Goal: Information Seeking & Learning: Learn about a topic

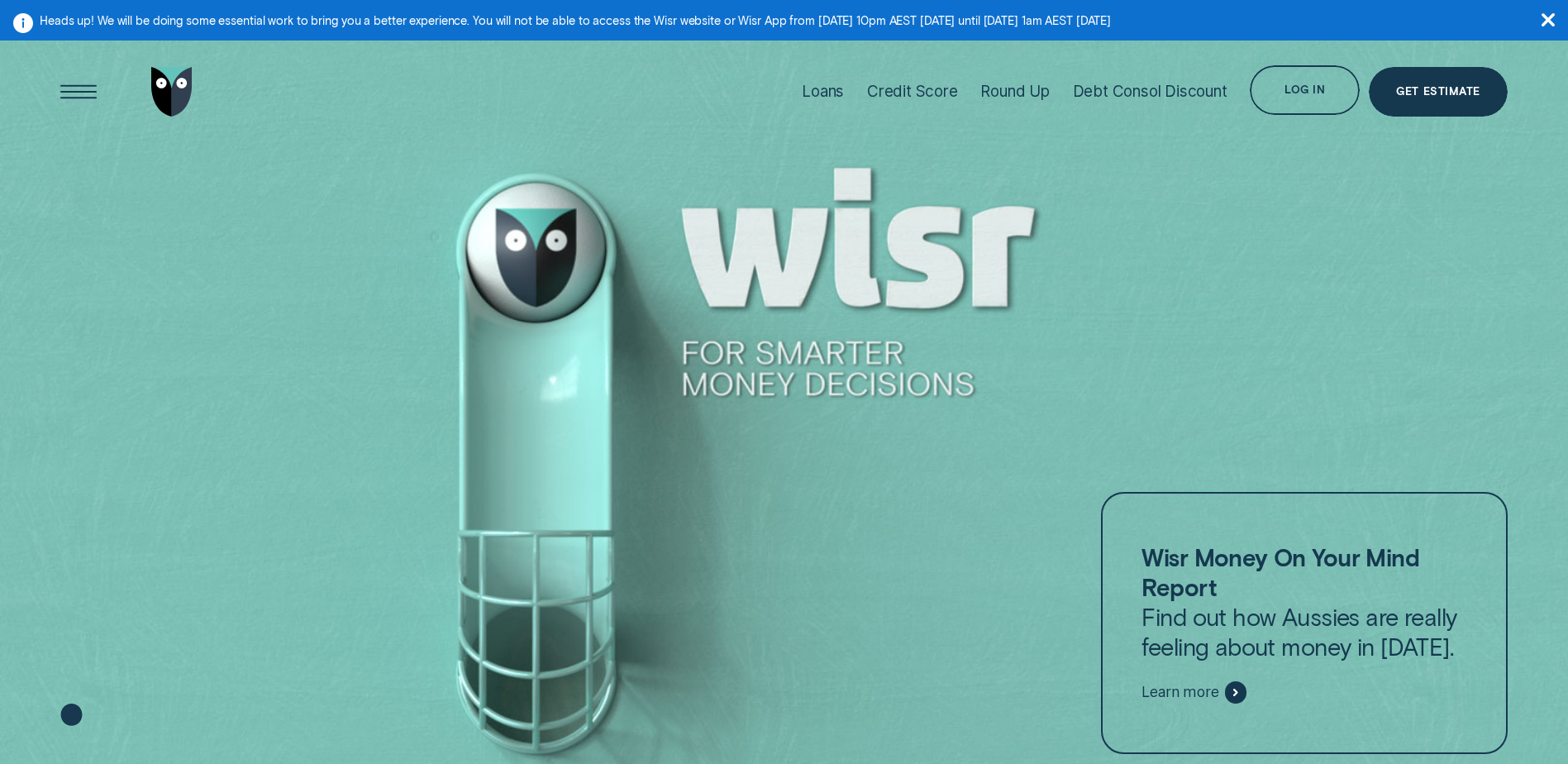
click at [1555, 22] on aside "Heads up! We will be doing some essential work to bring you a better experience…" at bounding box center [784, 20] width 1568 height 41
click at [1554, 15] on icon "button" at bounding box center [1547, 19] width 13 height 13
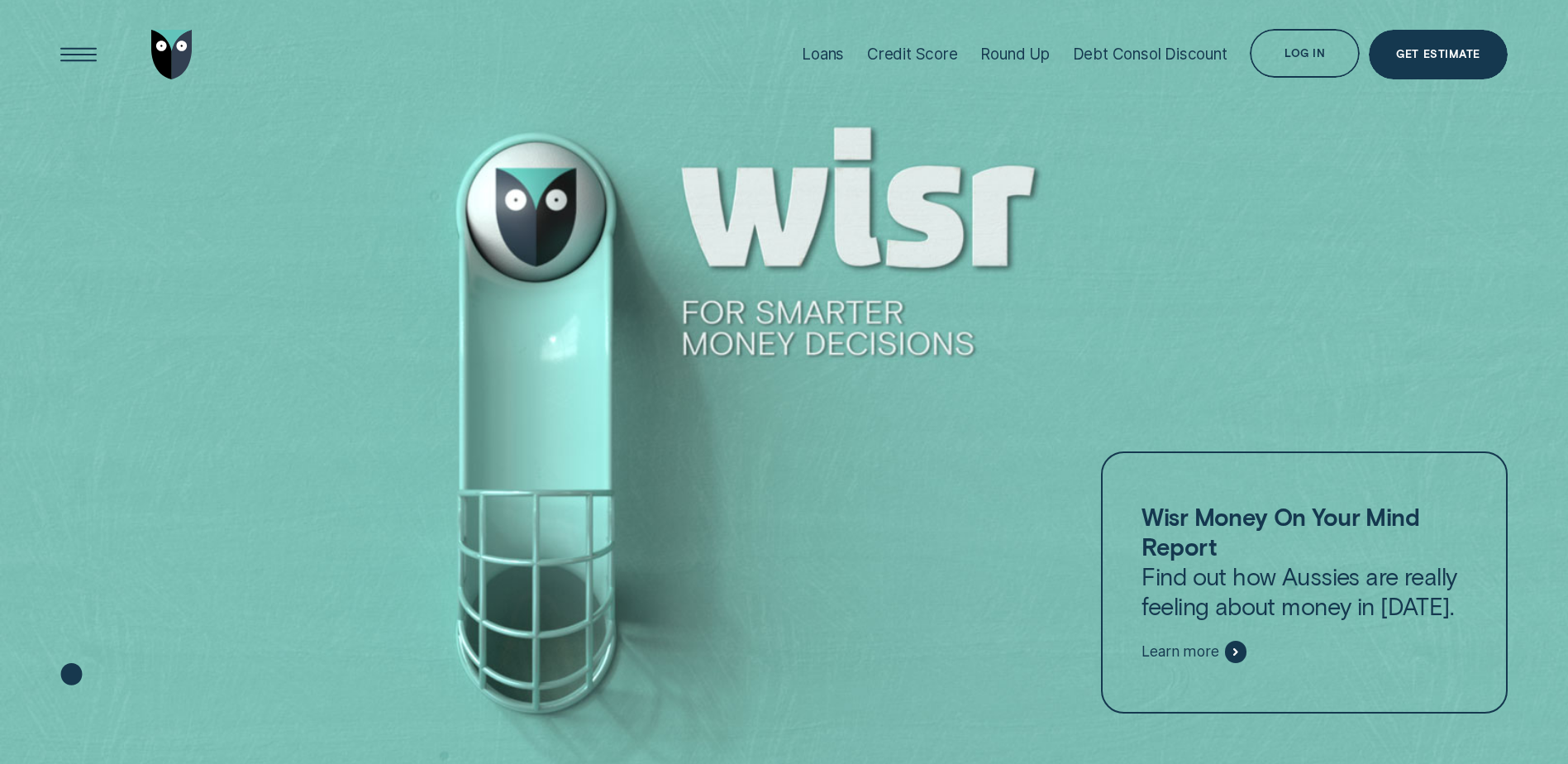
click at [982, 486] on div at bounding box center [784, 382] width 1568 height 765
click at [76, 34] on div "Open Menu" at bounding box center [79, 55] width 69 height 69
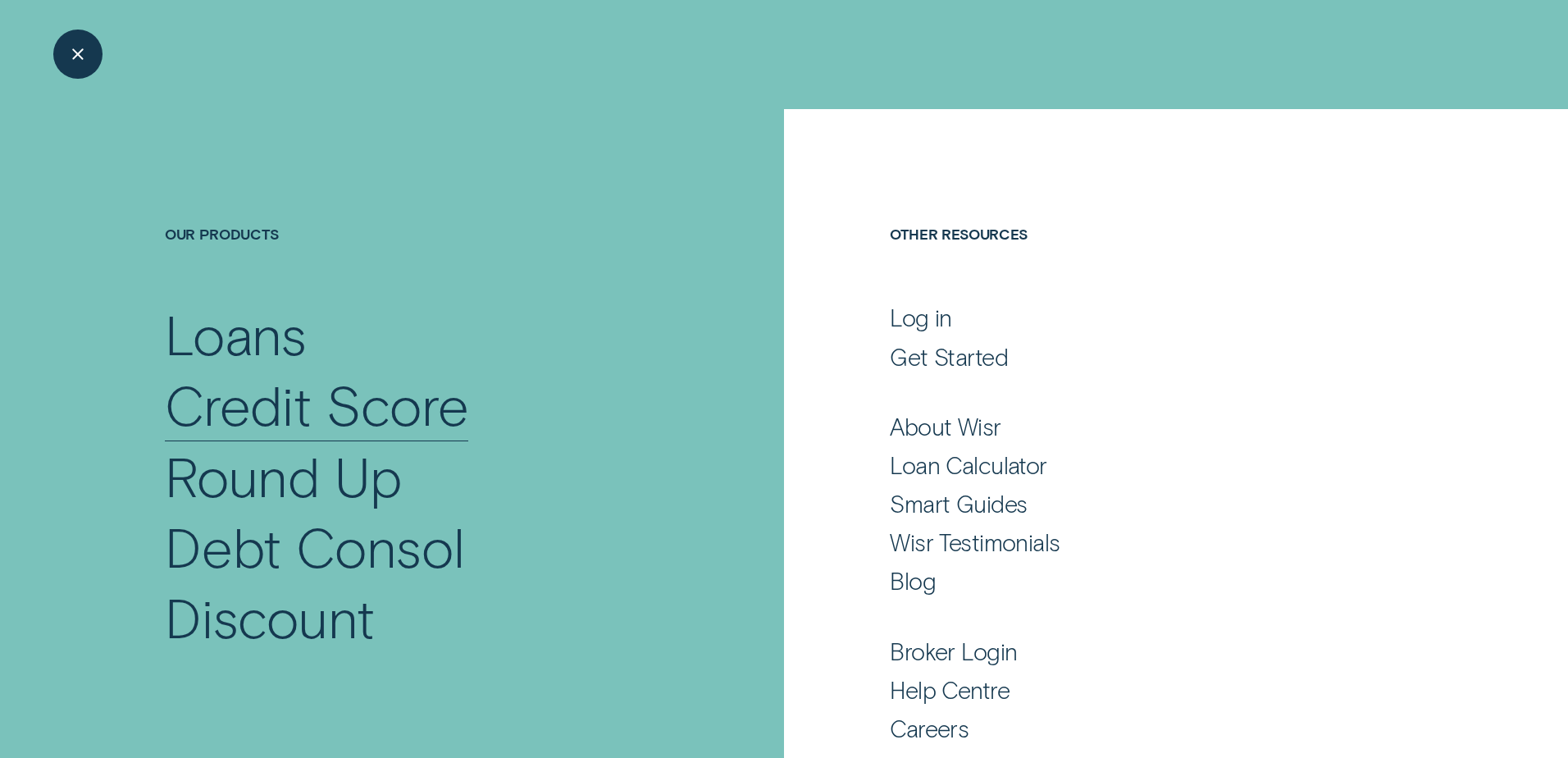
click at [250, 396] on div "Credit Score" at bounding box center [318, 404] width 305 height 71
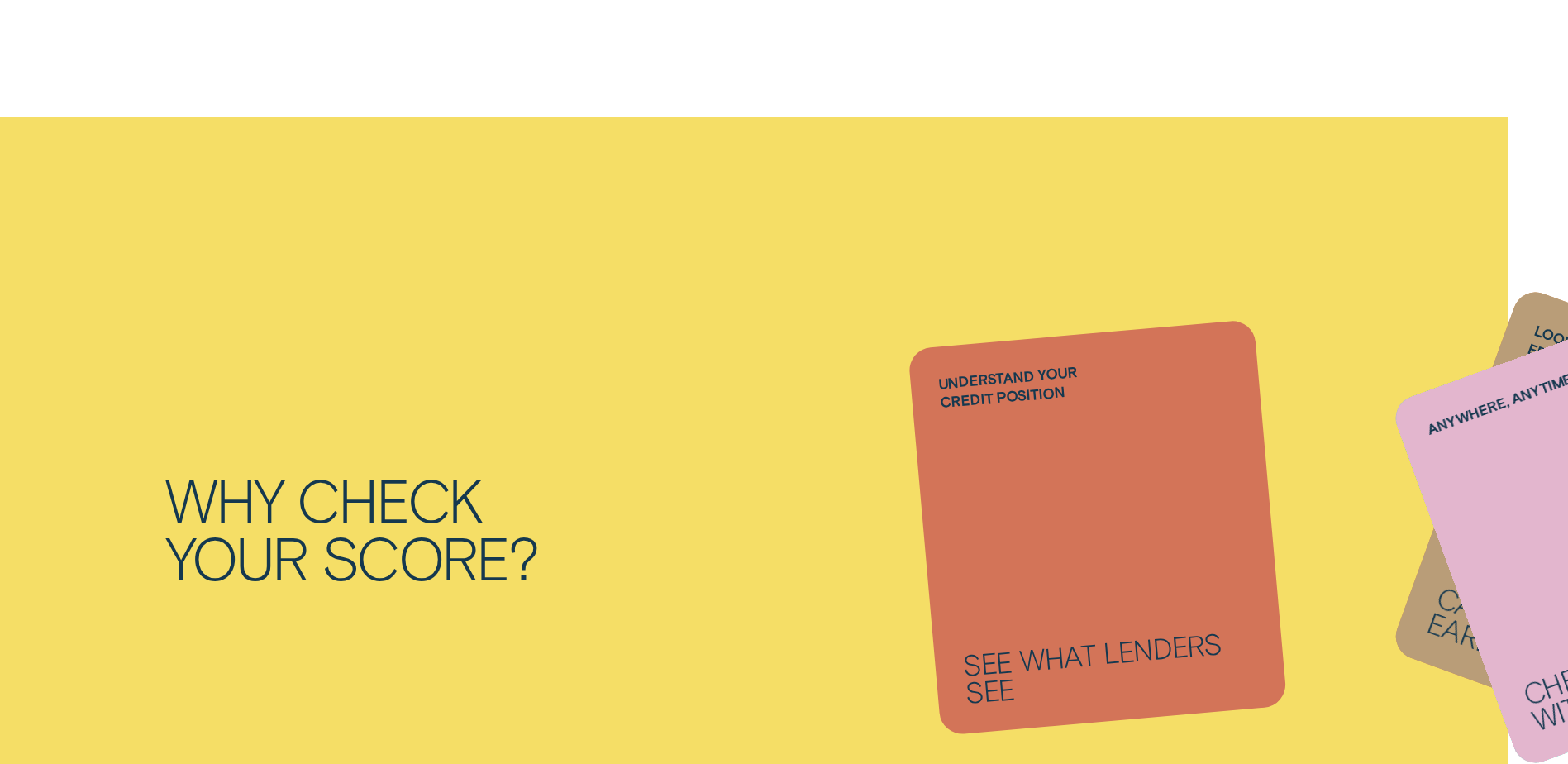
scroll to position [1378, 0]
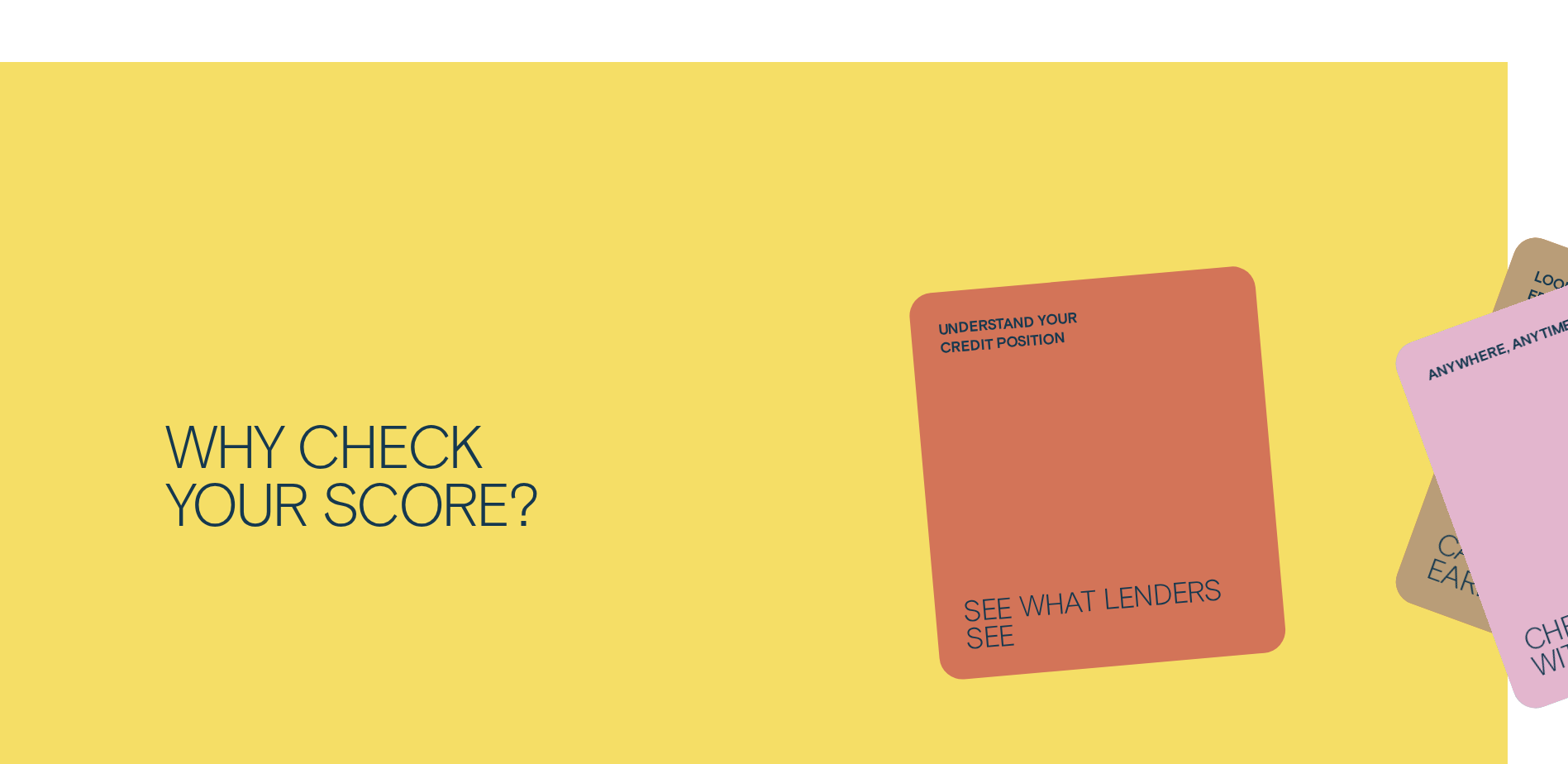
click at [1076, 463] on li "Anywhere, anytime Check your score with Wisr App" at bounding box center [1097, 473] width 347 height 388
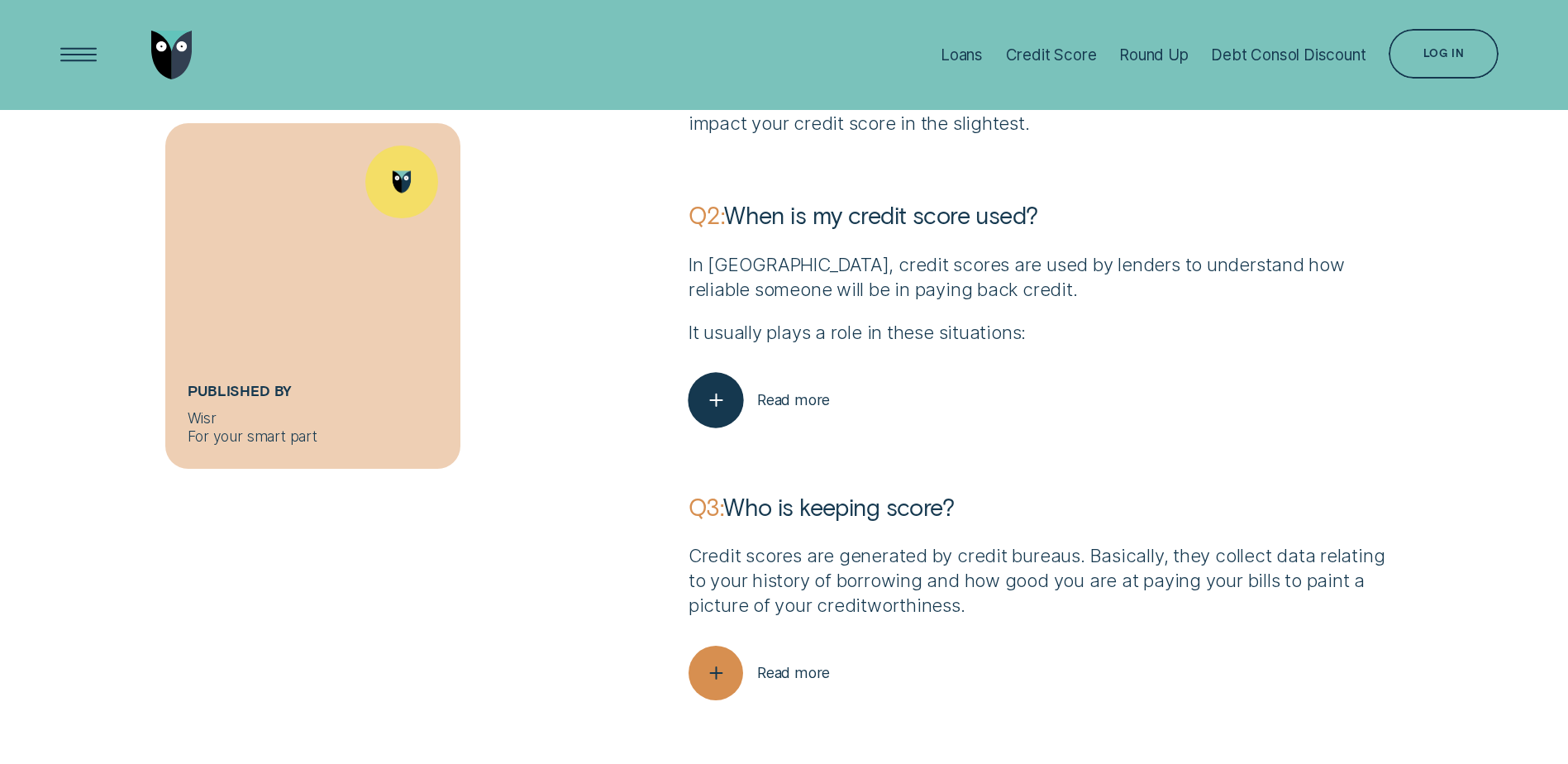
scroll to position [5371, 0]
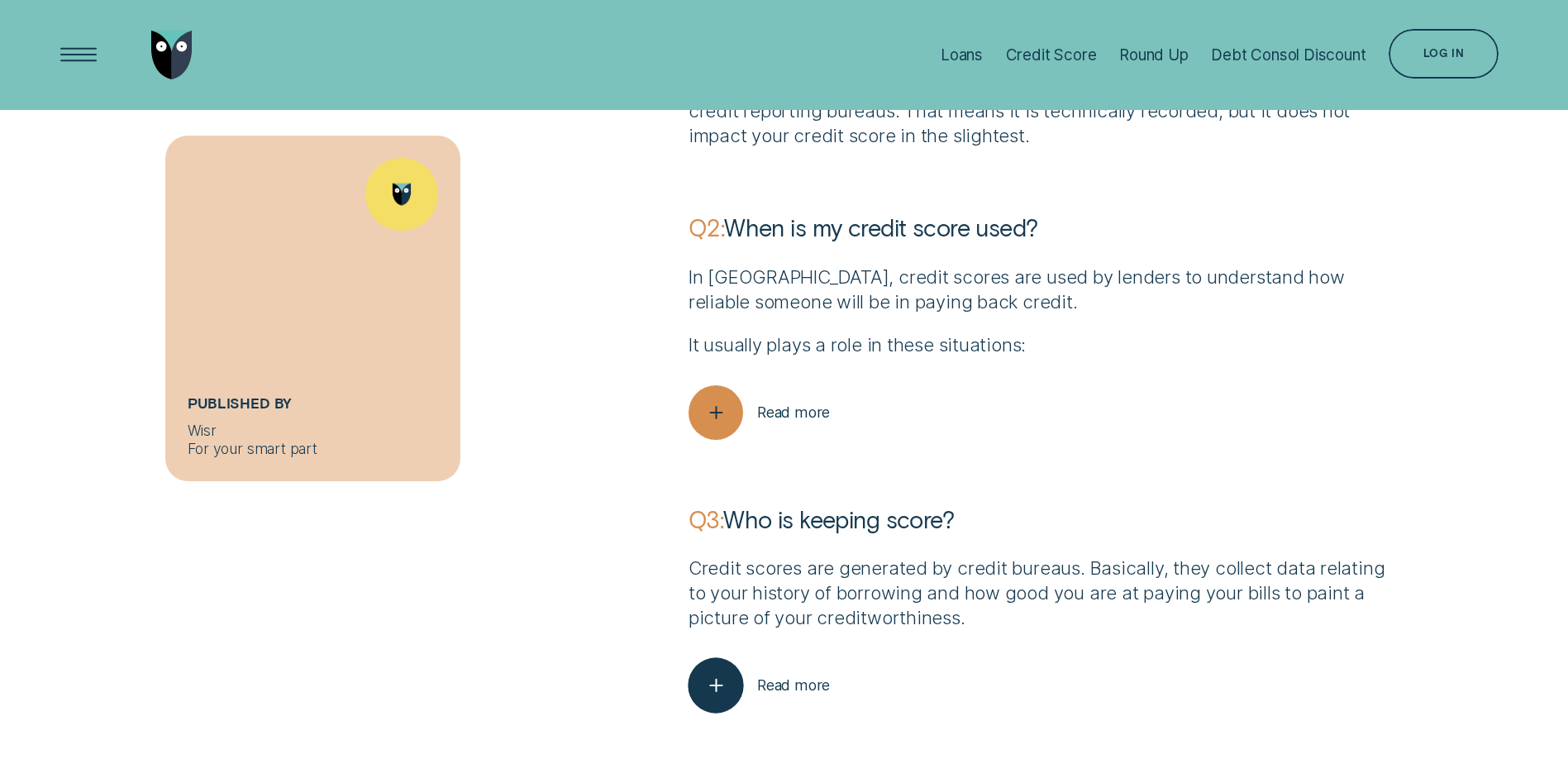
click at [712, 673] on icon "button" at bounding box center [715, 686] width 28 height 26
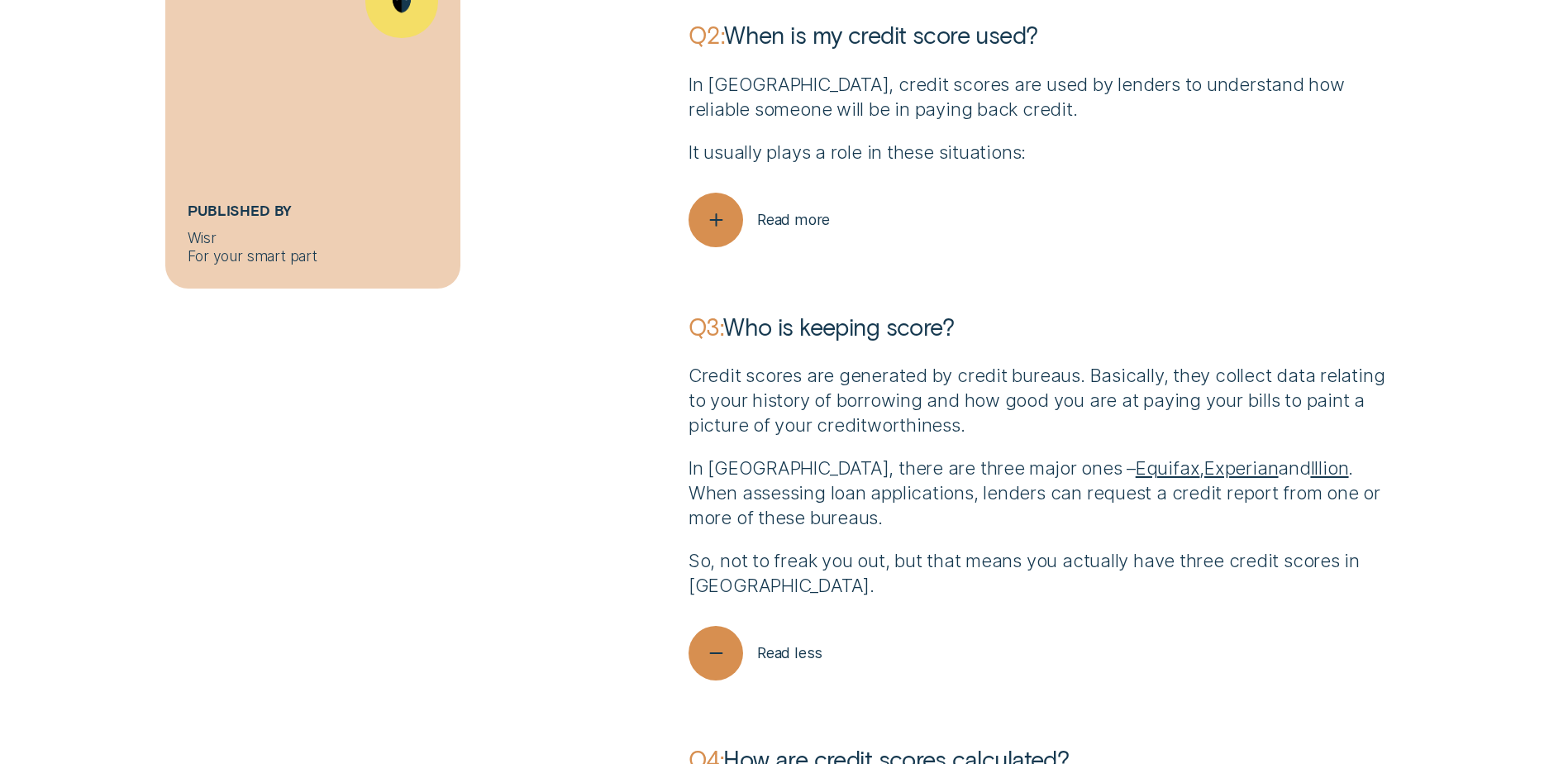
scroll to position [5647, 0]
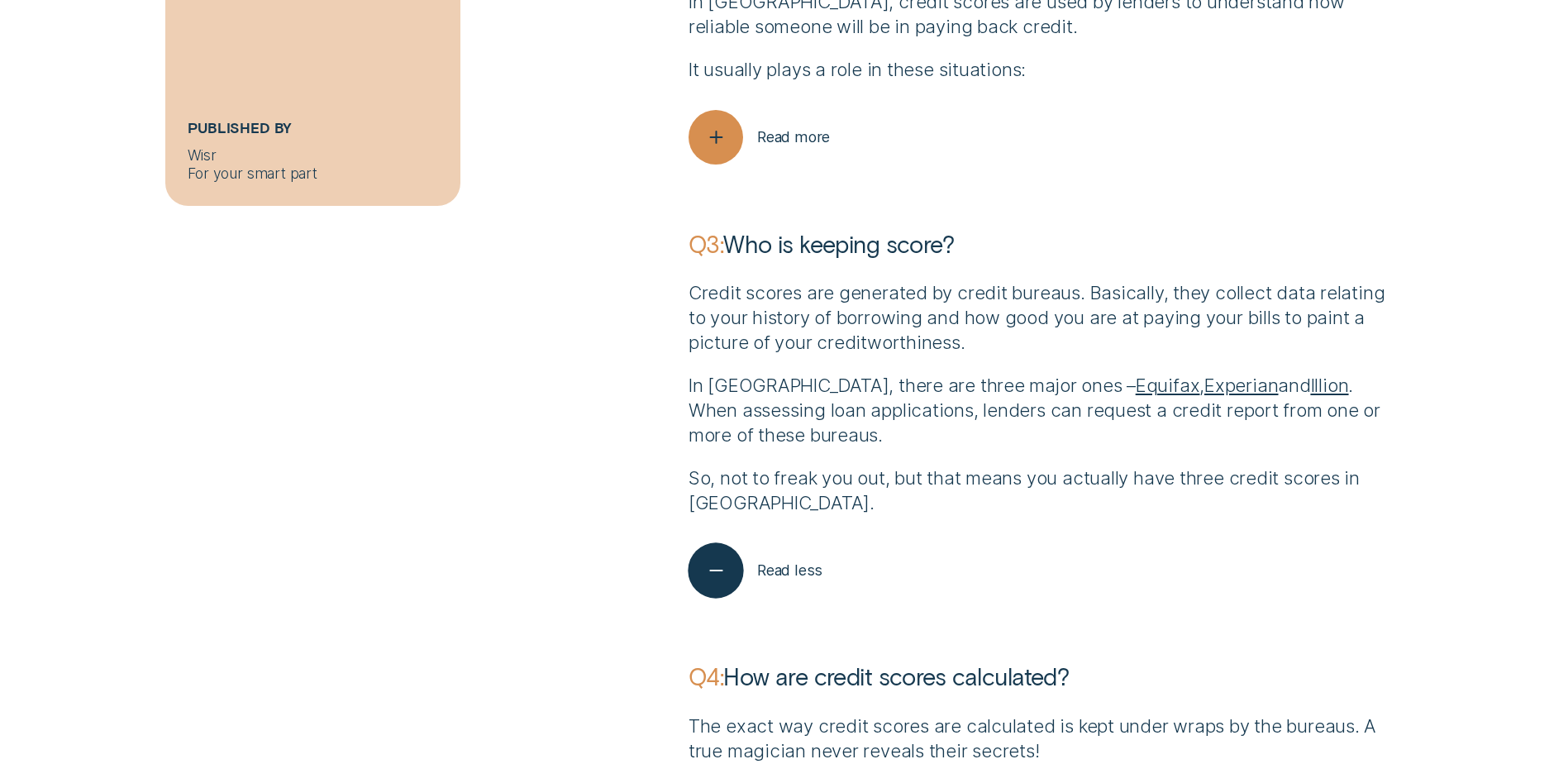
click at [732, 570] on div "button" at bounding box center [715, 570] width 56 height 56
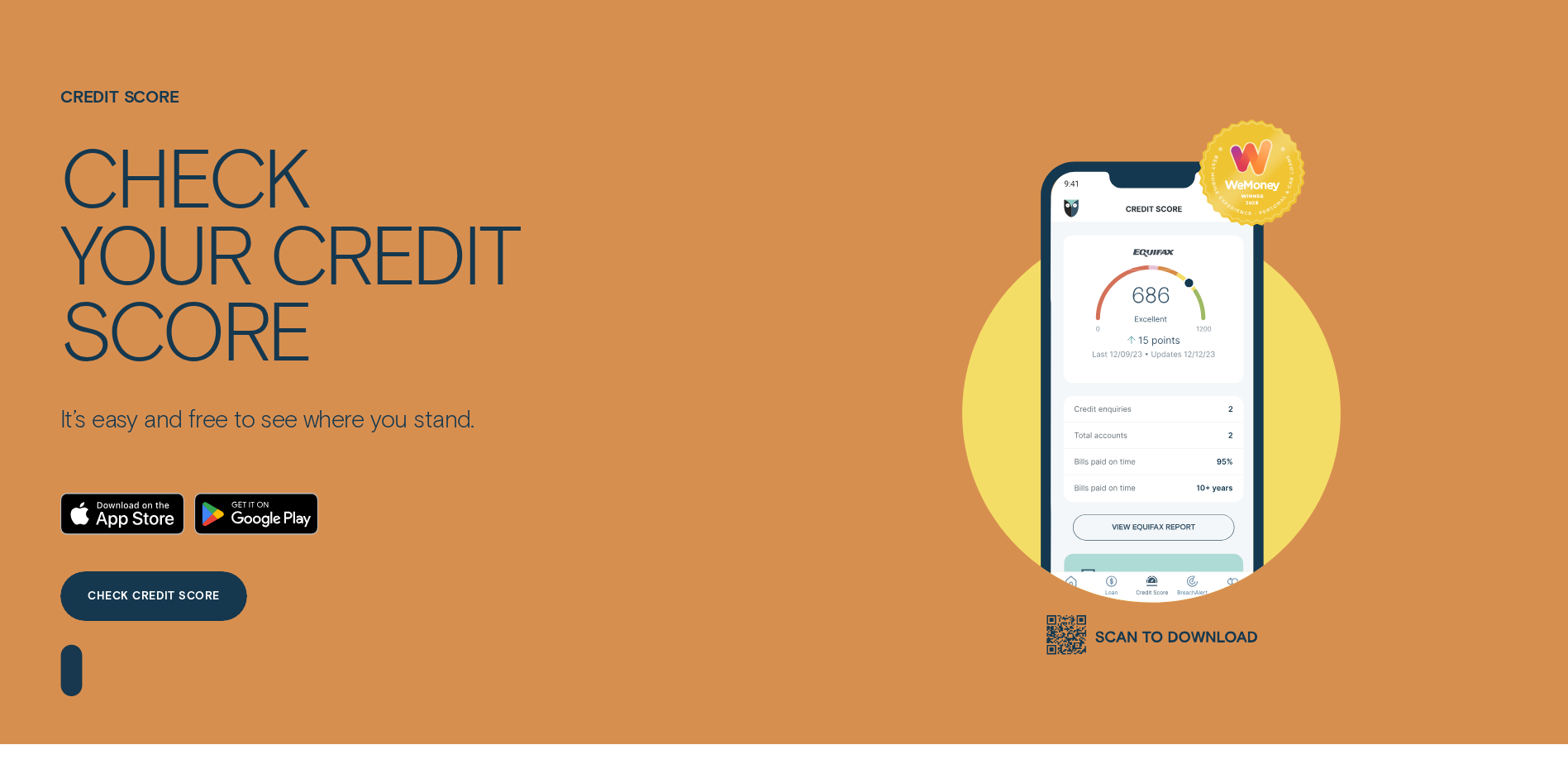
scroll to position [0, 0]
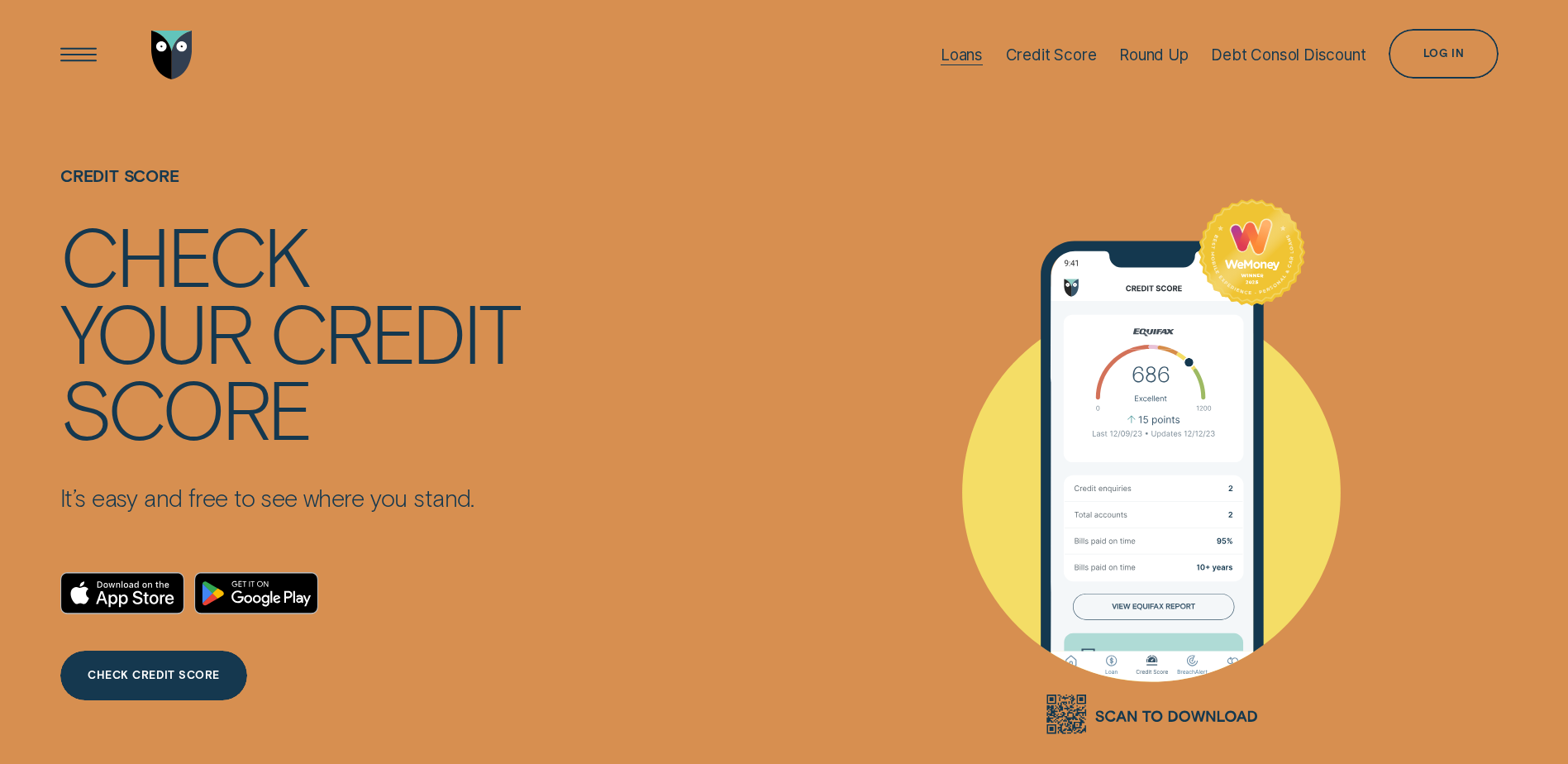
click at [959, 60] on div "Loans" at bounding box center [961, 55] width 42 height 19
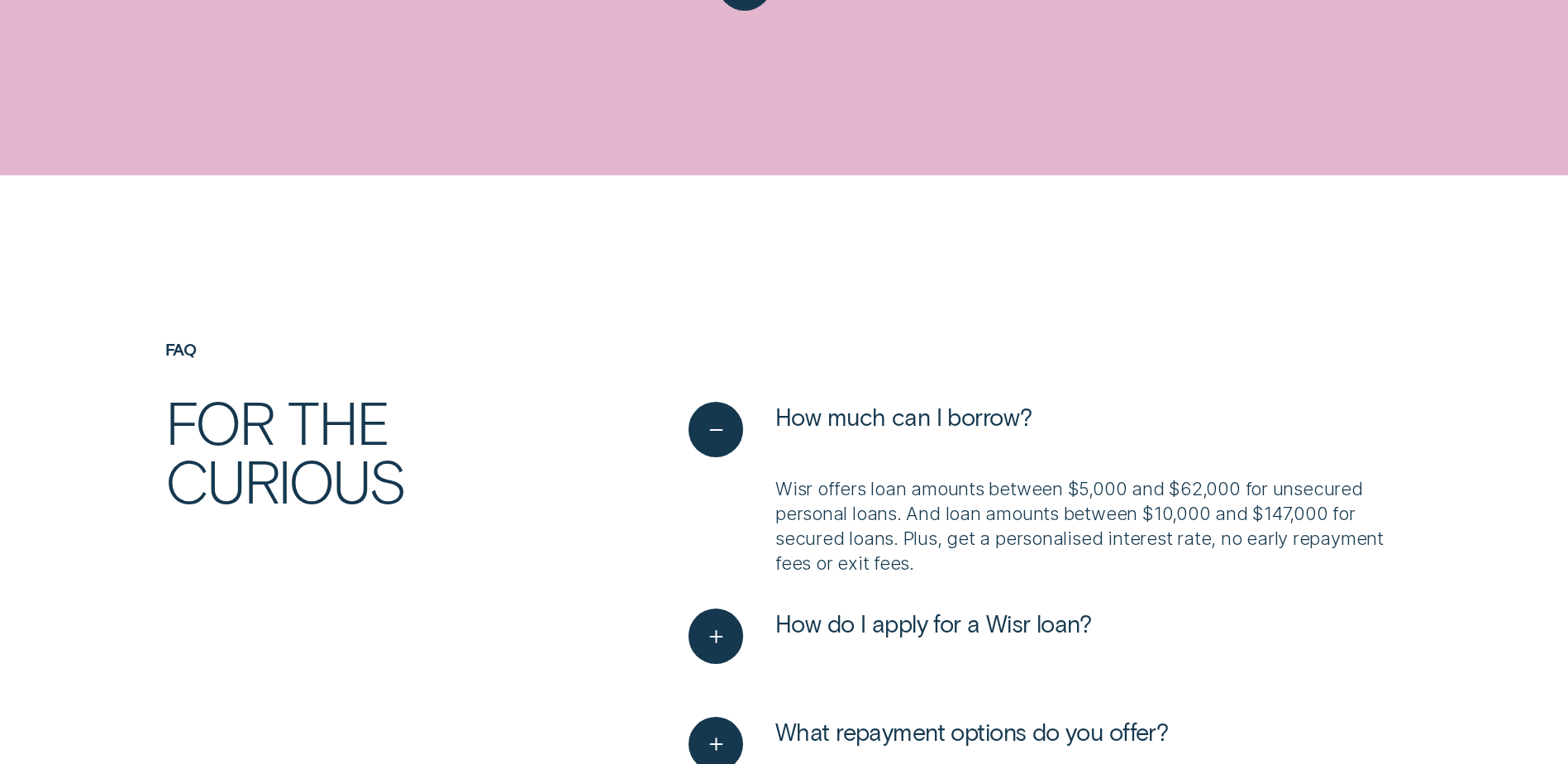
scroll to position [5234, 0]
